Goal: Task Accomplishment & Management: Use online tool/utility

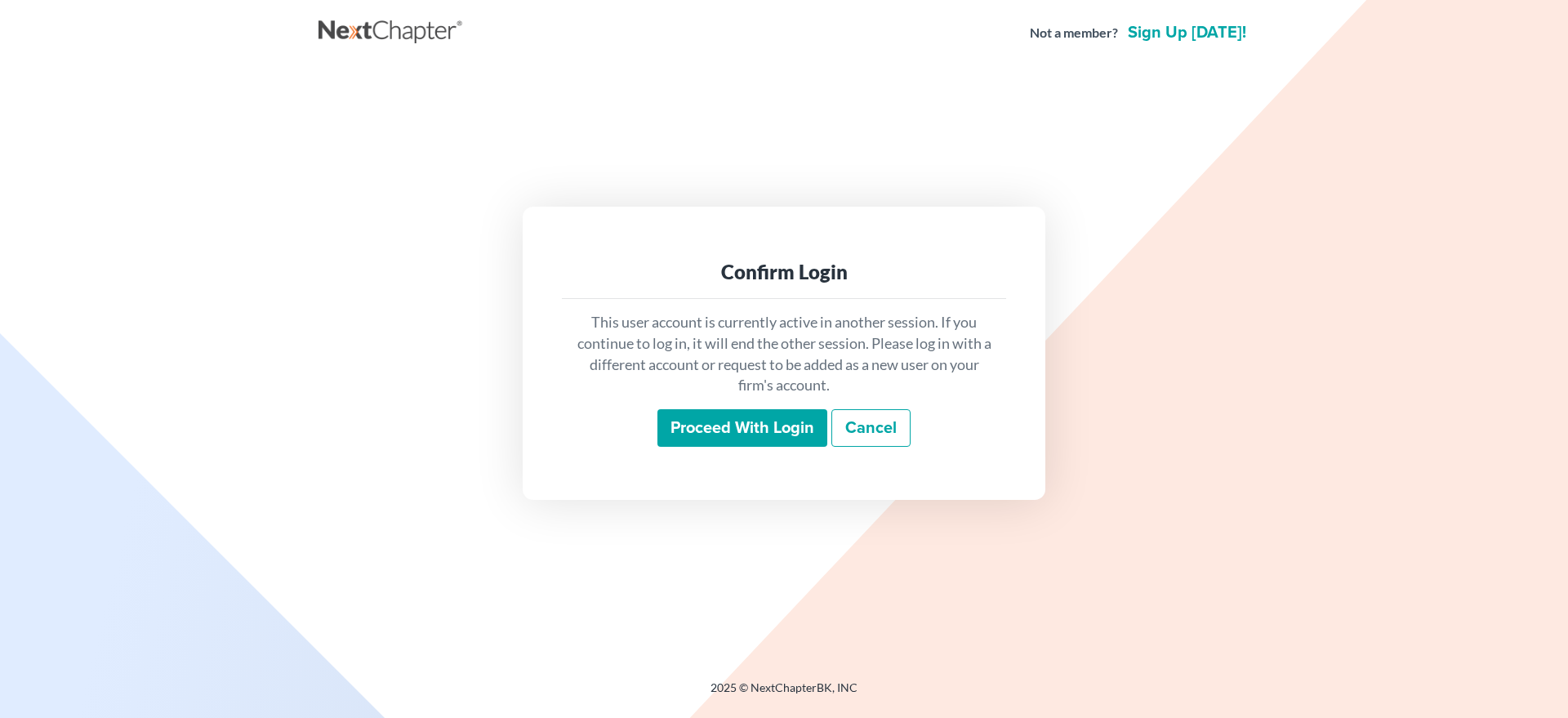
click at [670, 430] on input "Proceed with login" at bounding box center [742, 429] width 170 height 38
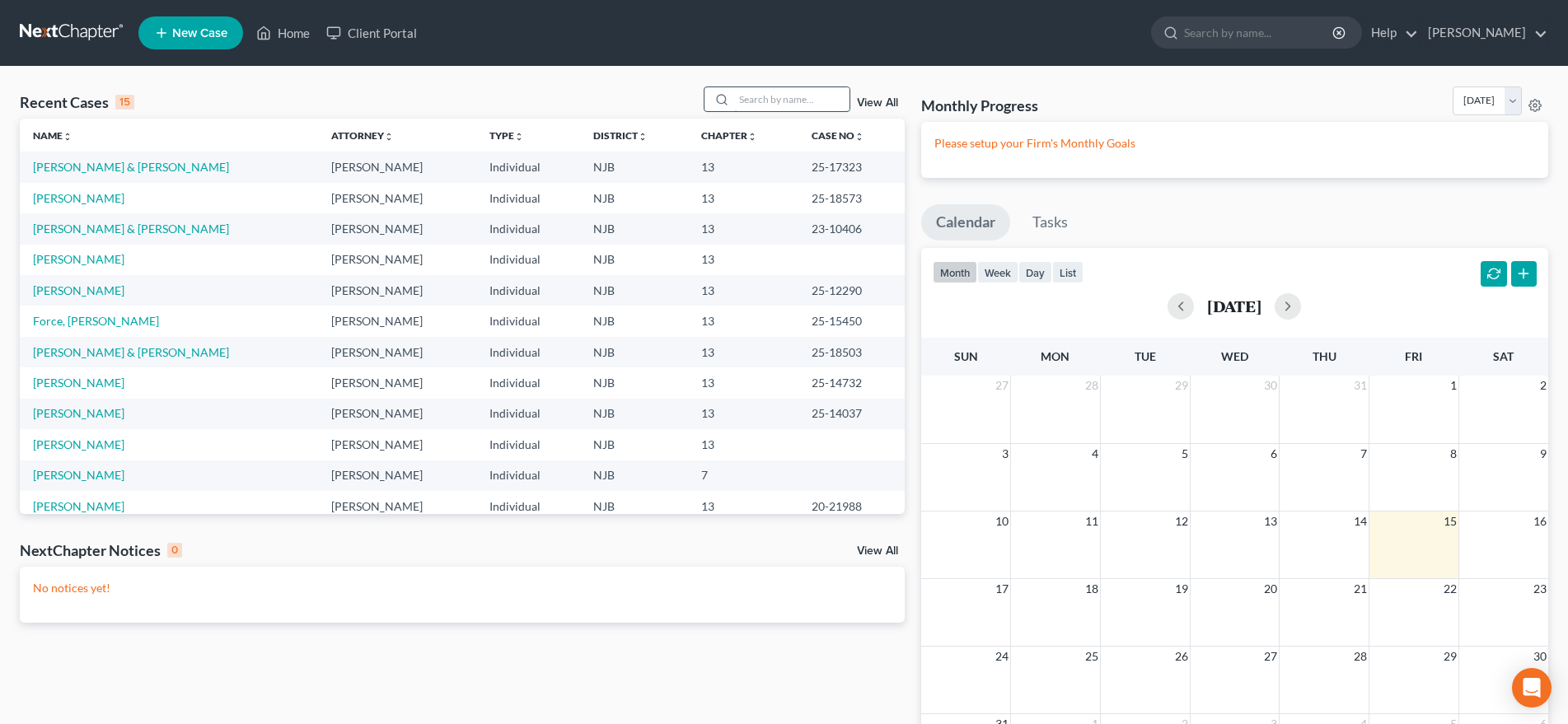
click at [758, 103] on input "search" at bounding box center [791, 99] width 115 height 24
type input "peploe"
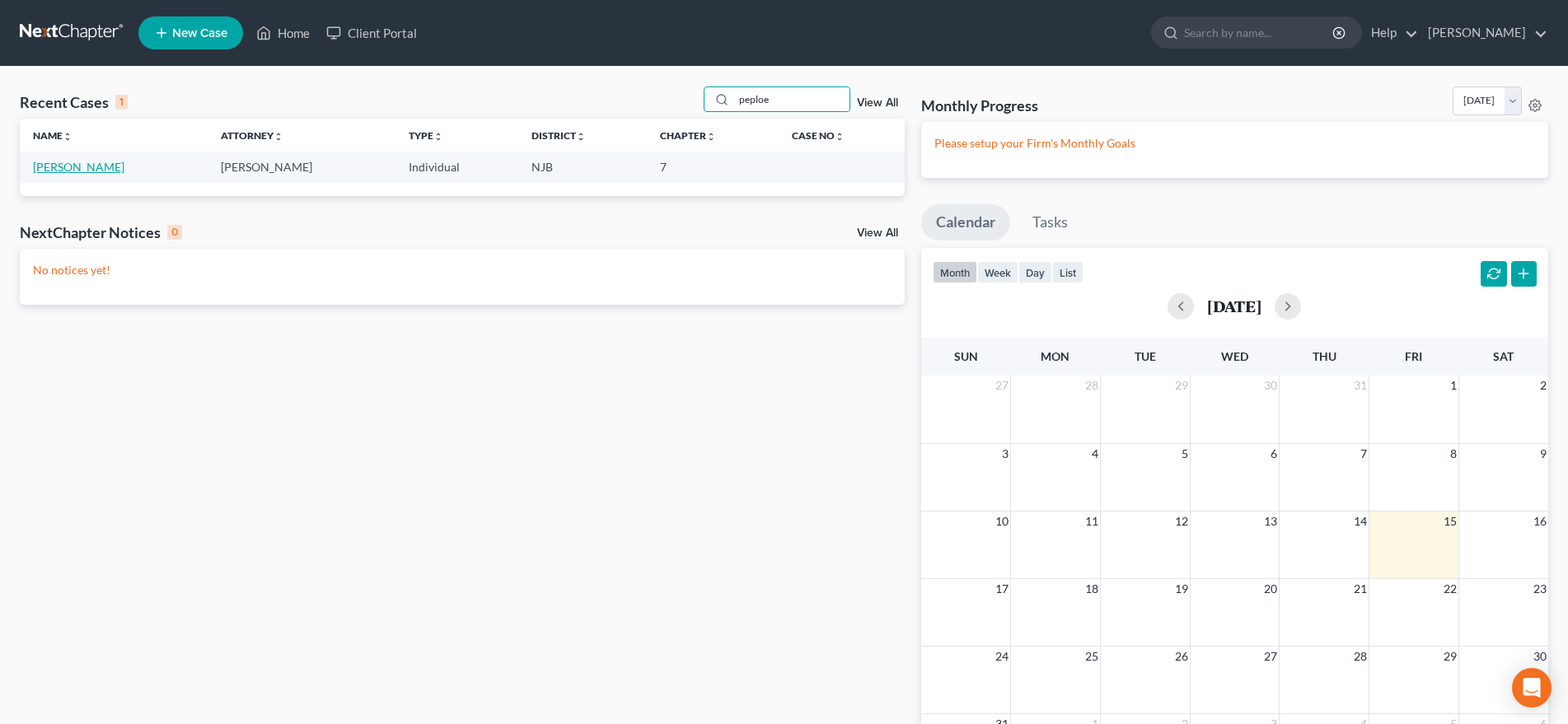
click at [79, 170] on link "Peploe, Todd" at bounding box center [78, 166] width 92 height 14
click at [79, 169] on link "Peploe, Todd" at bounding box center [78, 166] width 92 height 14
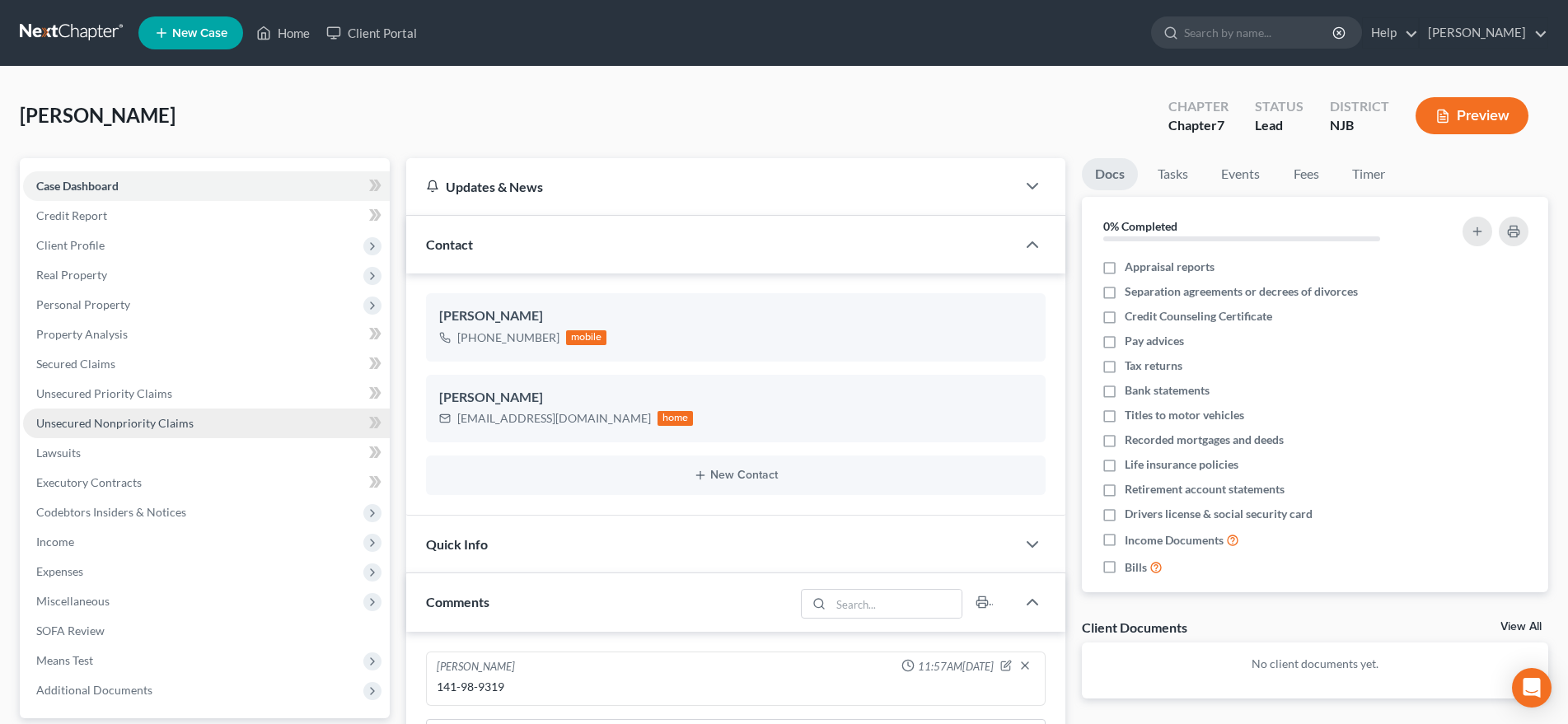
click at [189, 420] on span "Unsecured Nonpriority Claims" at bounding box center [115, 422] width 158 height 14
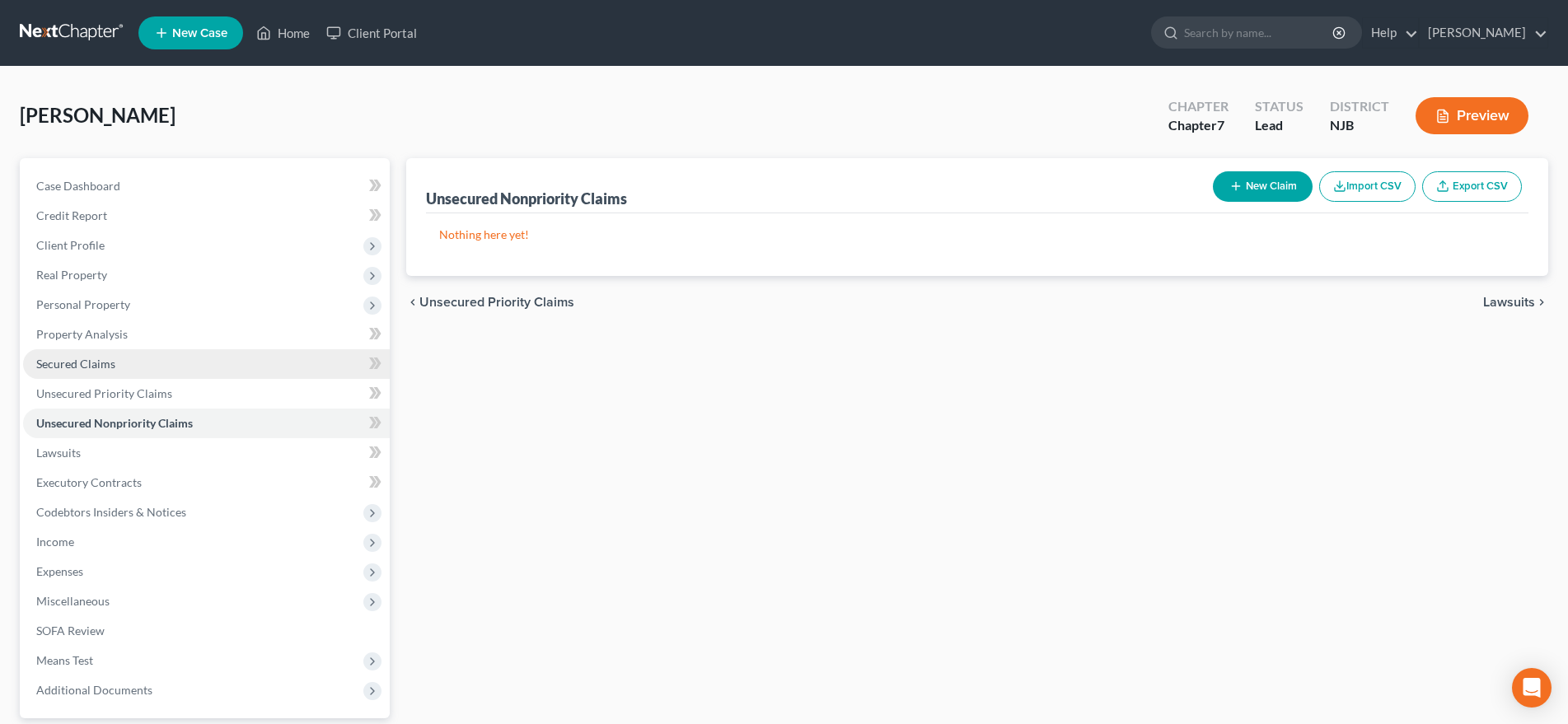
click at [177, 372] on link "Secured Claims" at bounding box center [206, 364] width 367 height 30
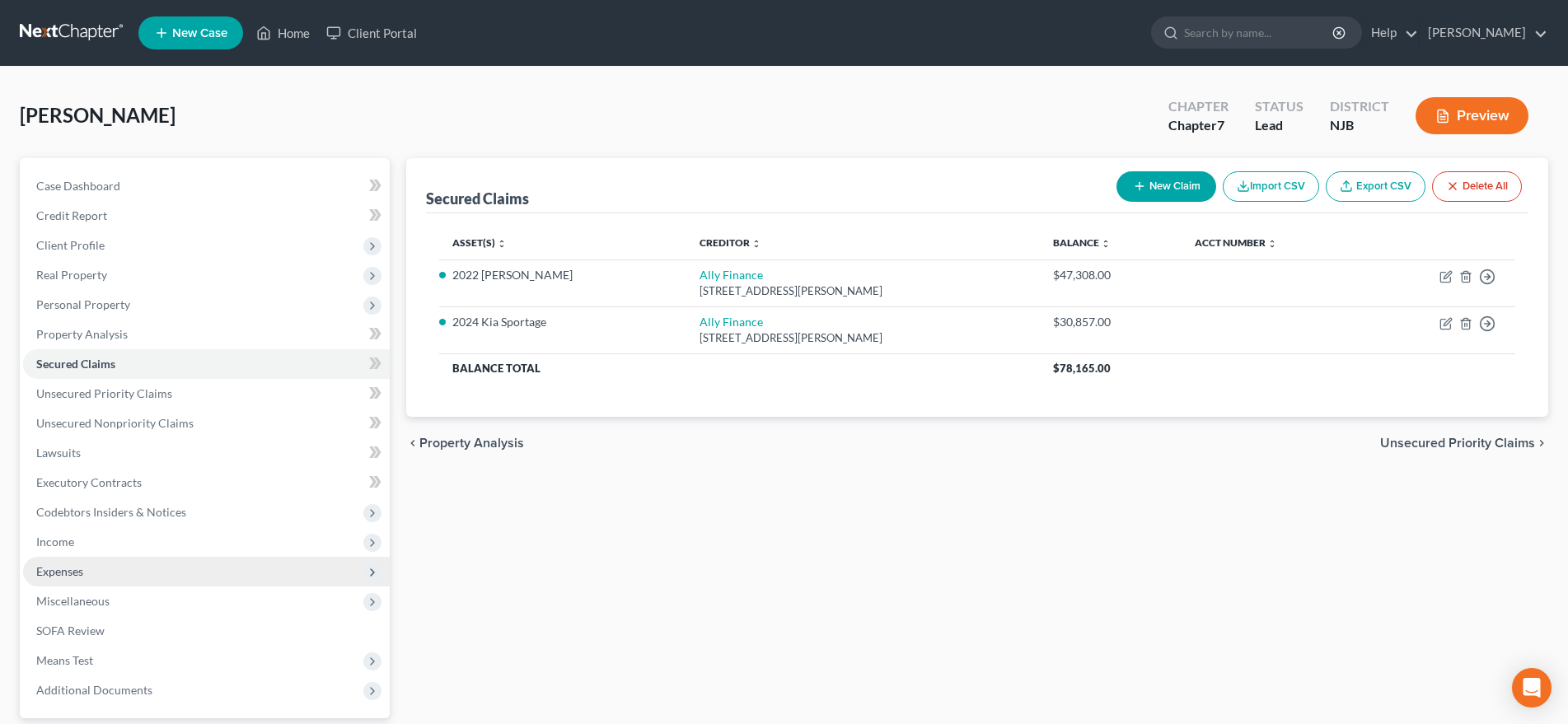
click at [157, 574] on span "Expenses" at bounding box center [206, 572] width 367 height 30
click at [159, 574] on span "Expenses" at bounding box center [206, 572] width 367 height 30
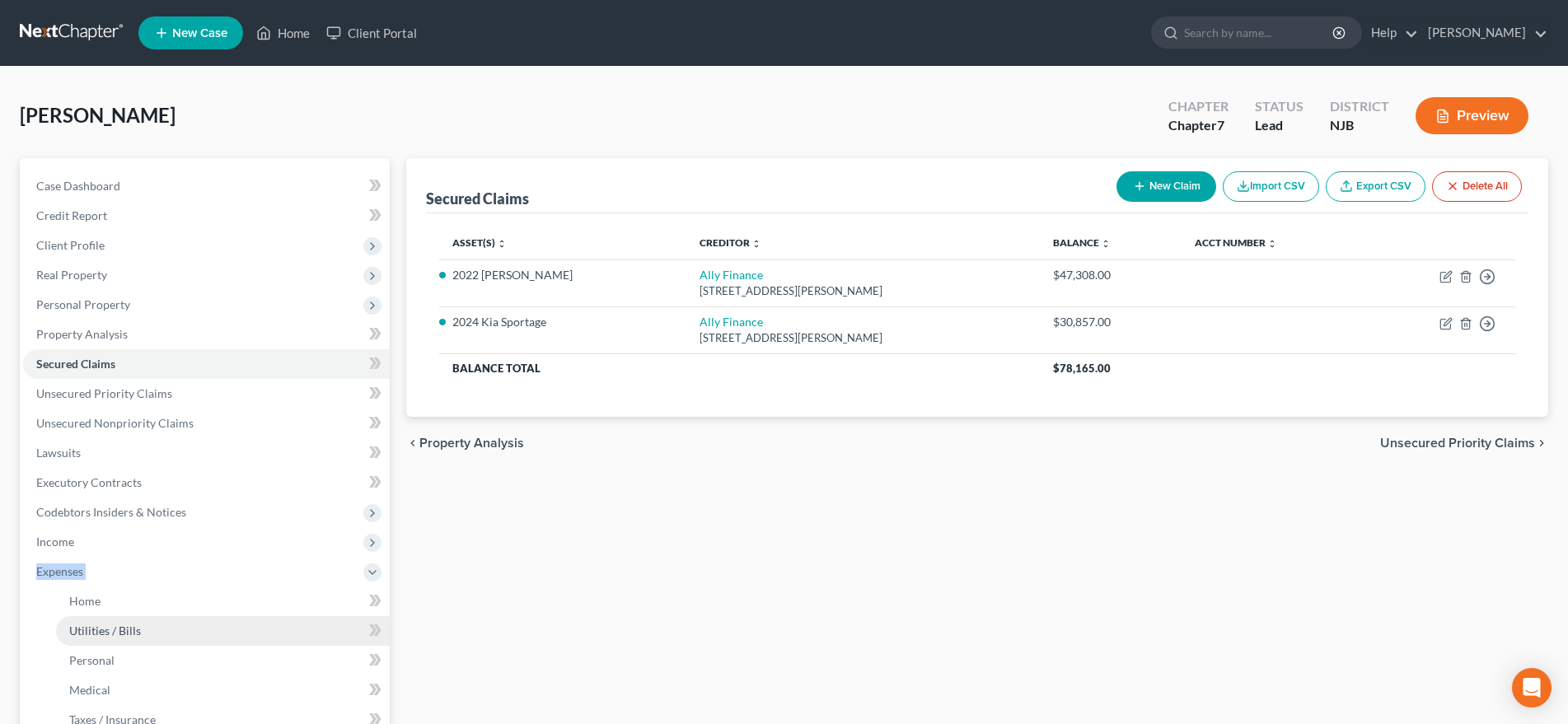
click at [153, 629] on link "Utilities / Bills" at bounding box center [223, 631] width 334 height 30
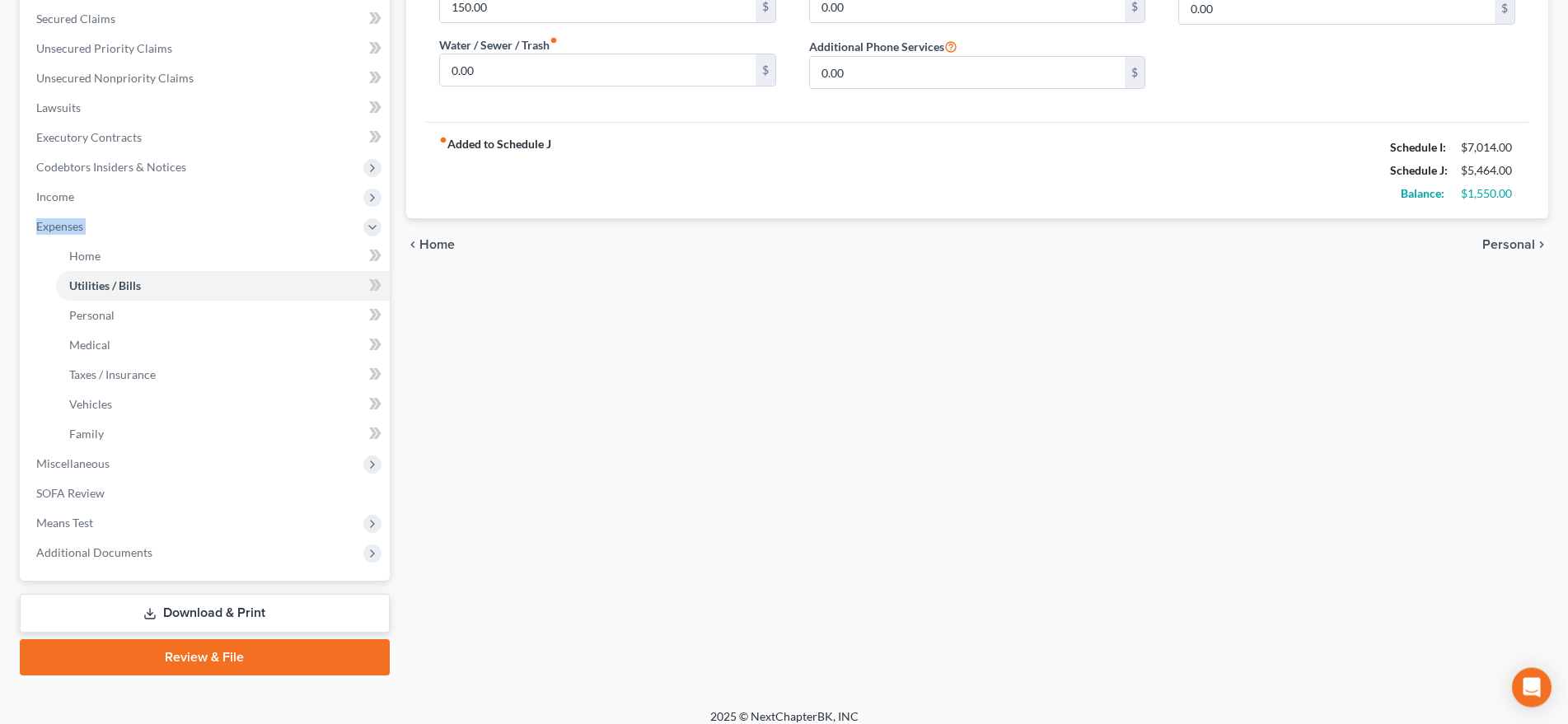
scroll to position [358, 0]
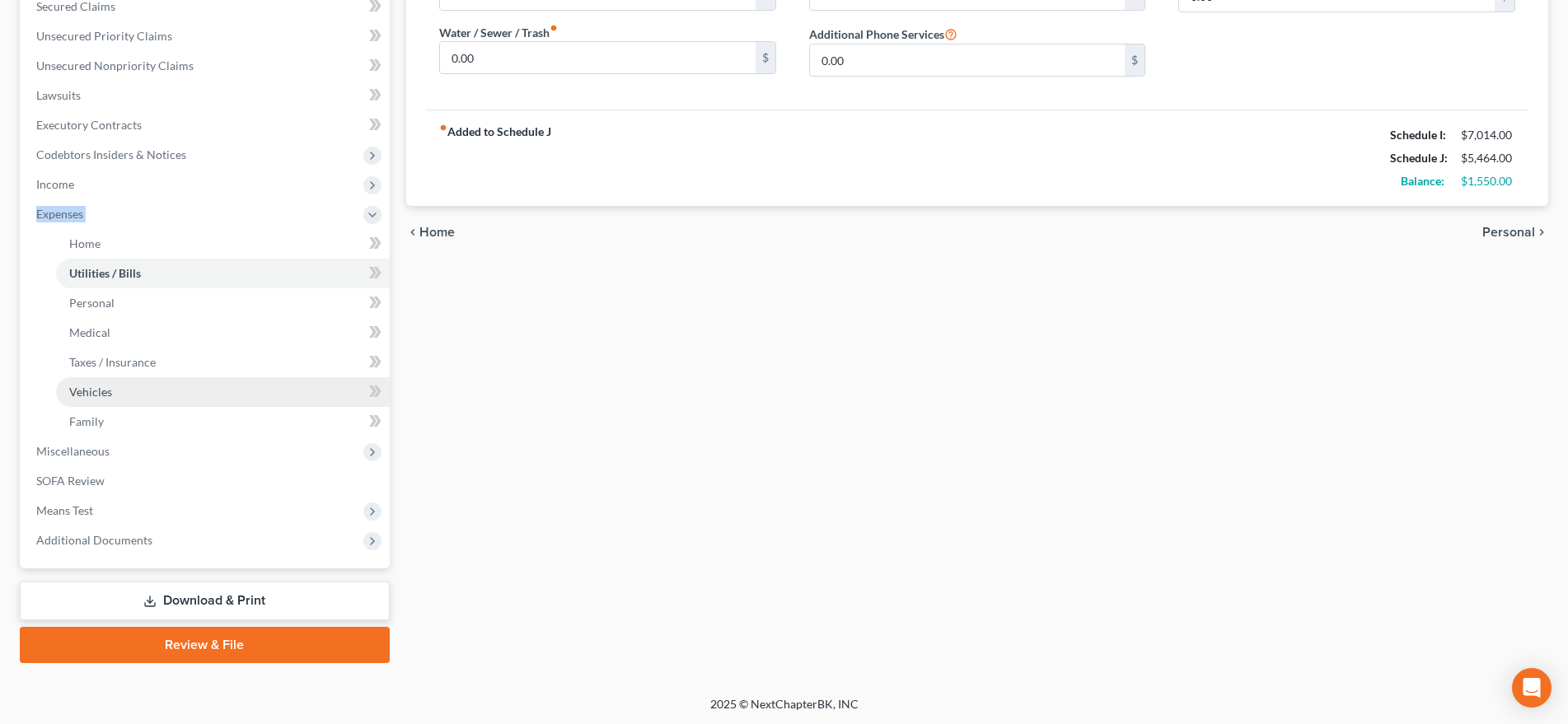
click at [154, 399] on link "Vehicles" at bounding box center [223, 391] width 334 height 30
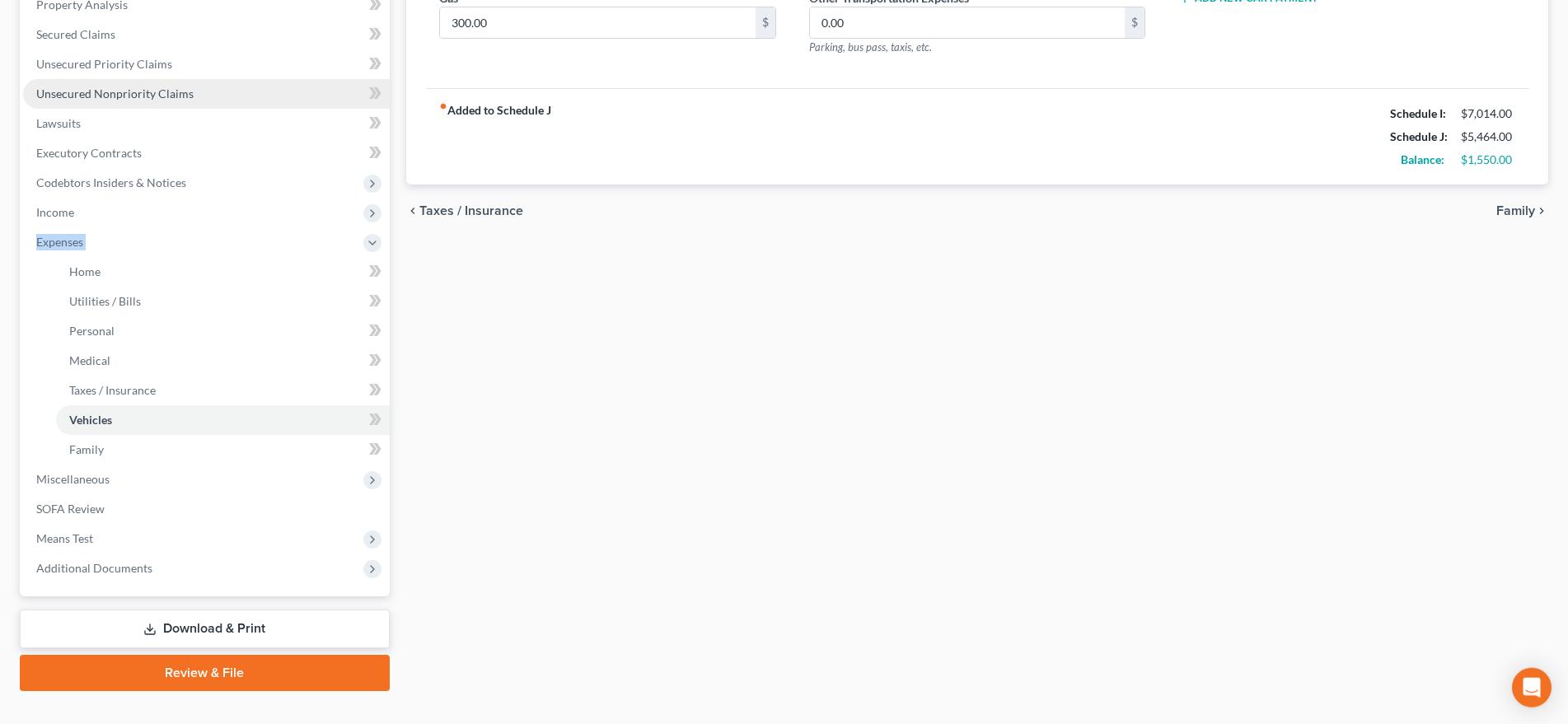
scroll to position [336, 0]
